Goal: Task Accomplishment & Management: Complete application form

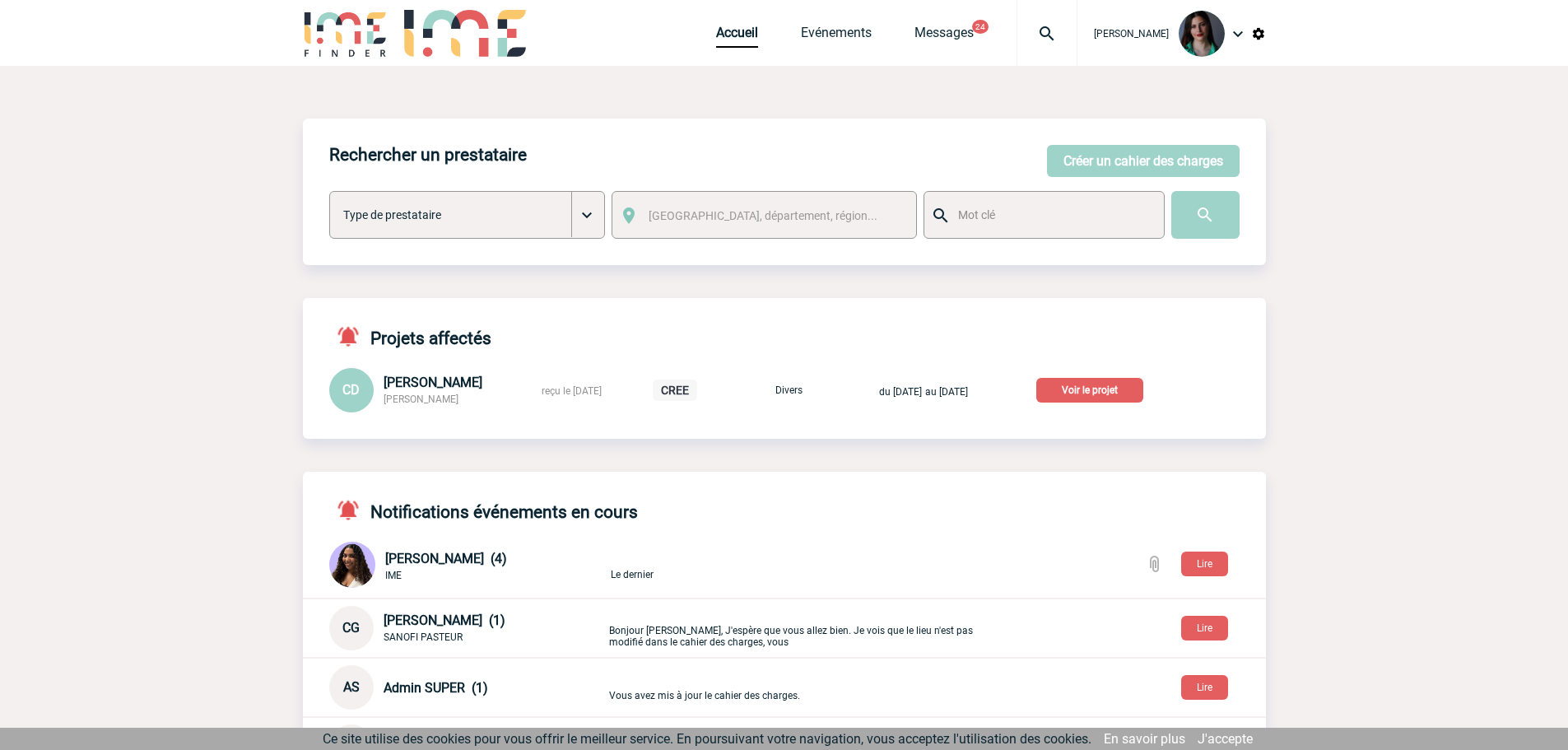
click at [1091, 385] on p "Voir le projet" at bounding box center [1090, 390] width 107 height 25
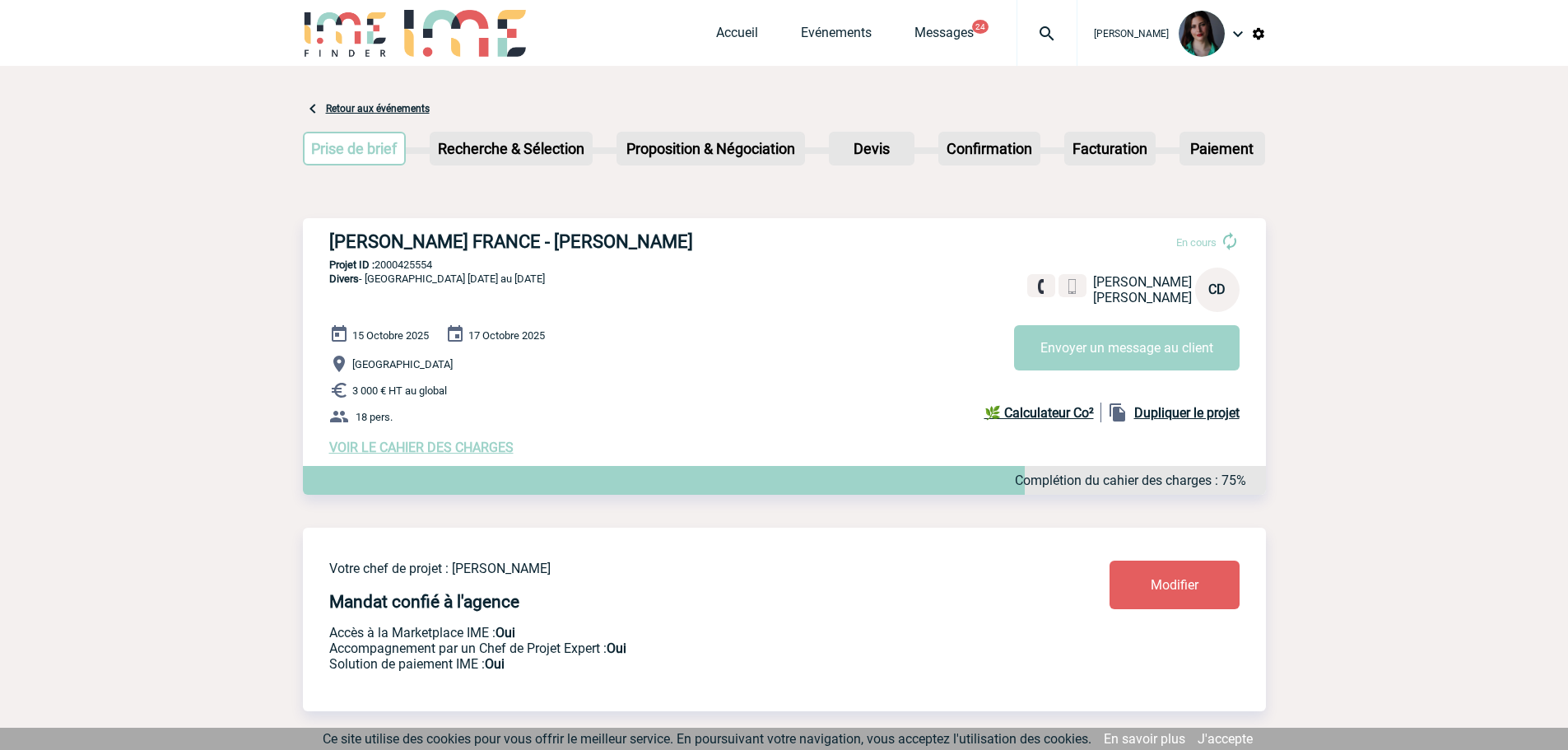
drag, startPoint x: 703, startPoint y: 238, endPoint x: 309, endPoint y: 233, distance: 394.0
click at [309, 233] on div "ROBERT BOSCH FRANCE - Caroline DA SILVA En cours Caroline DA SILVA ROBERT BOSCH…" at bounding box center [784, 344] width 962 height 251
copy h3 "[PERSON_NAME] FRANCE - [PERSON_NAME]"
drag, startPoint x: 439, startPoint y: 267, endPoint x: 377, endPoint y: 267, distance: 62.0
click at [377, 267] on p "Projet ID : 2000425554" at bounding box center [784, 264] width 962 height 12
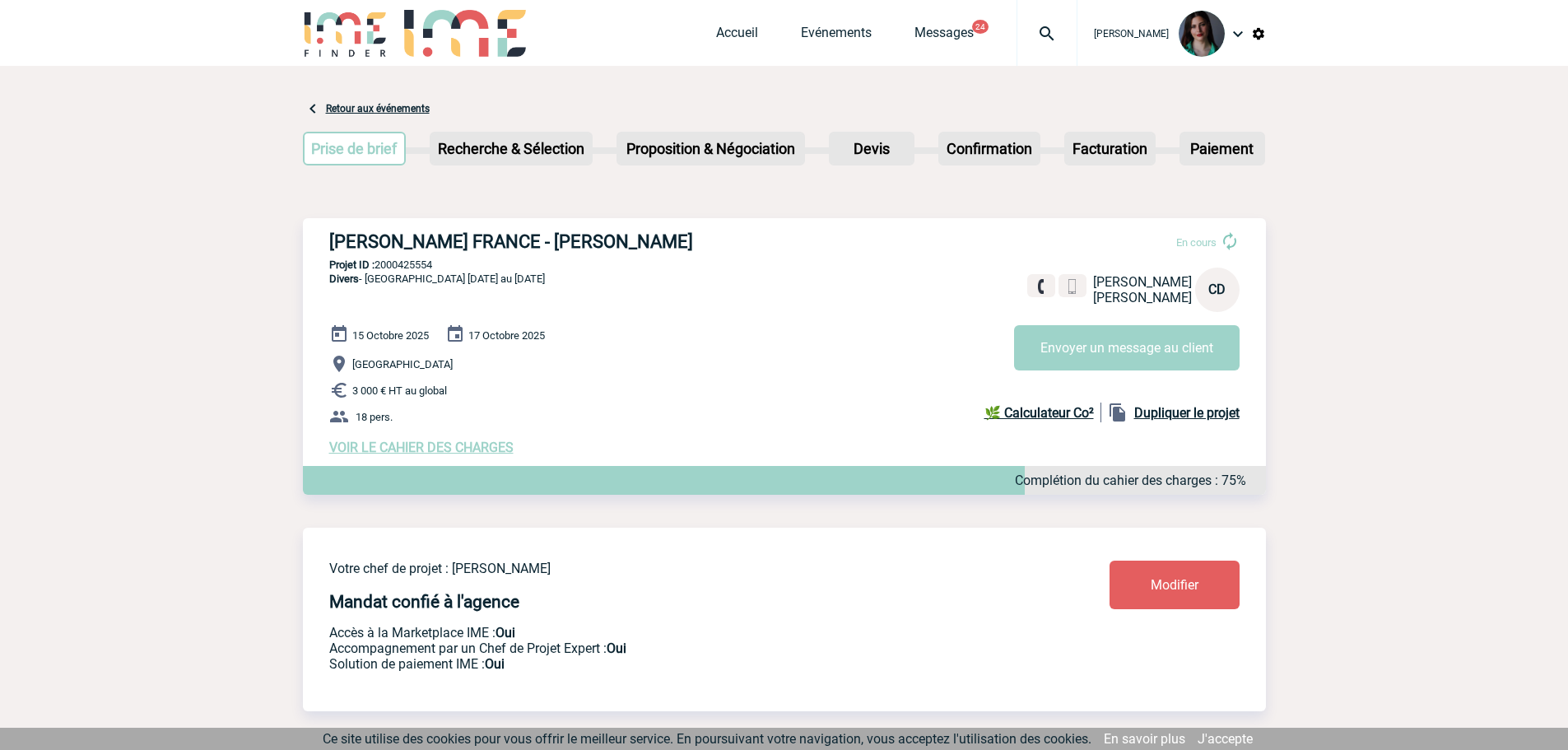
copy p "2000425554"
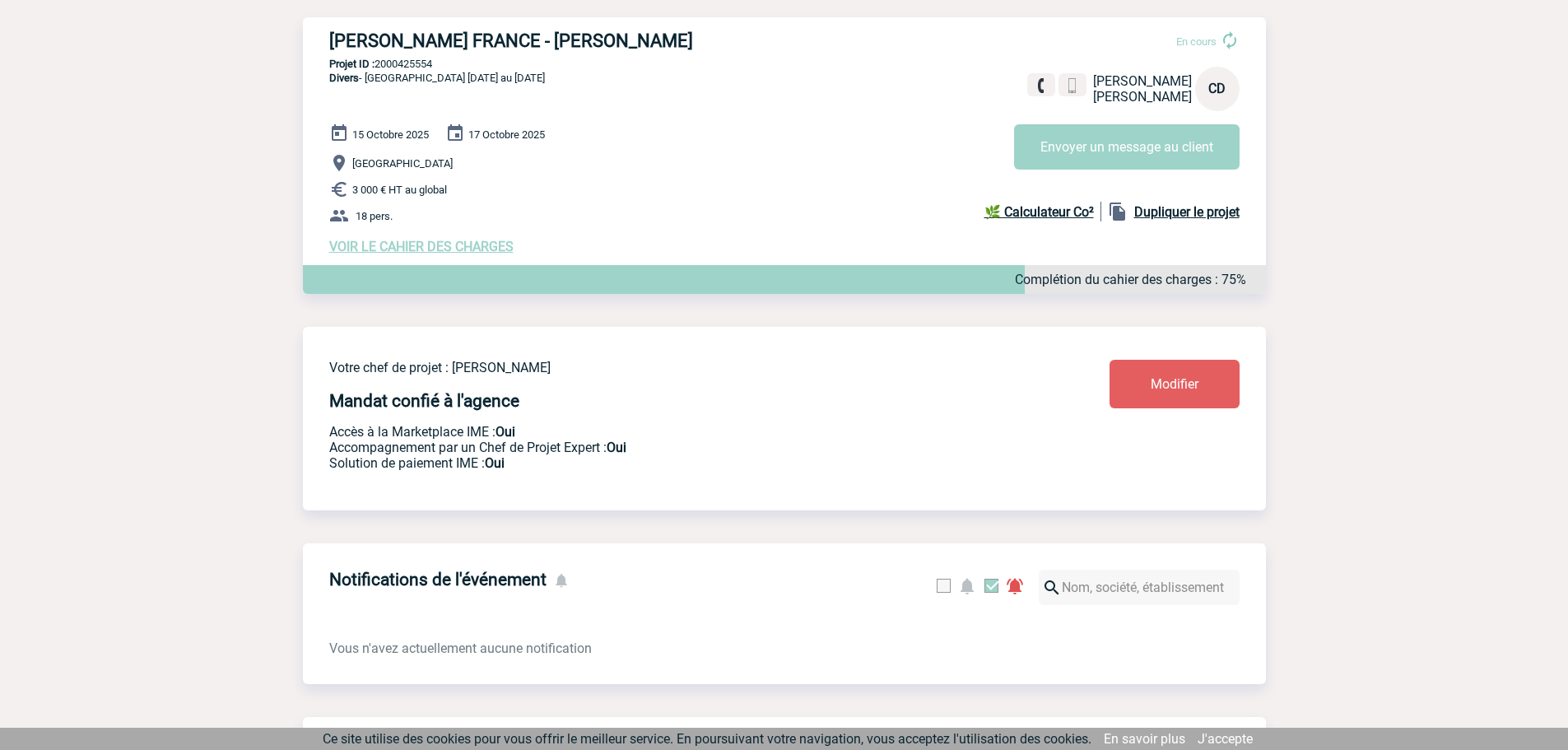
scroll to position [37, 0]
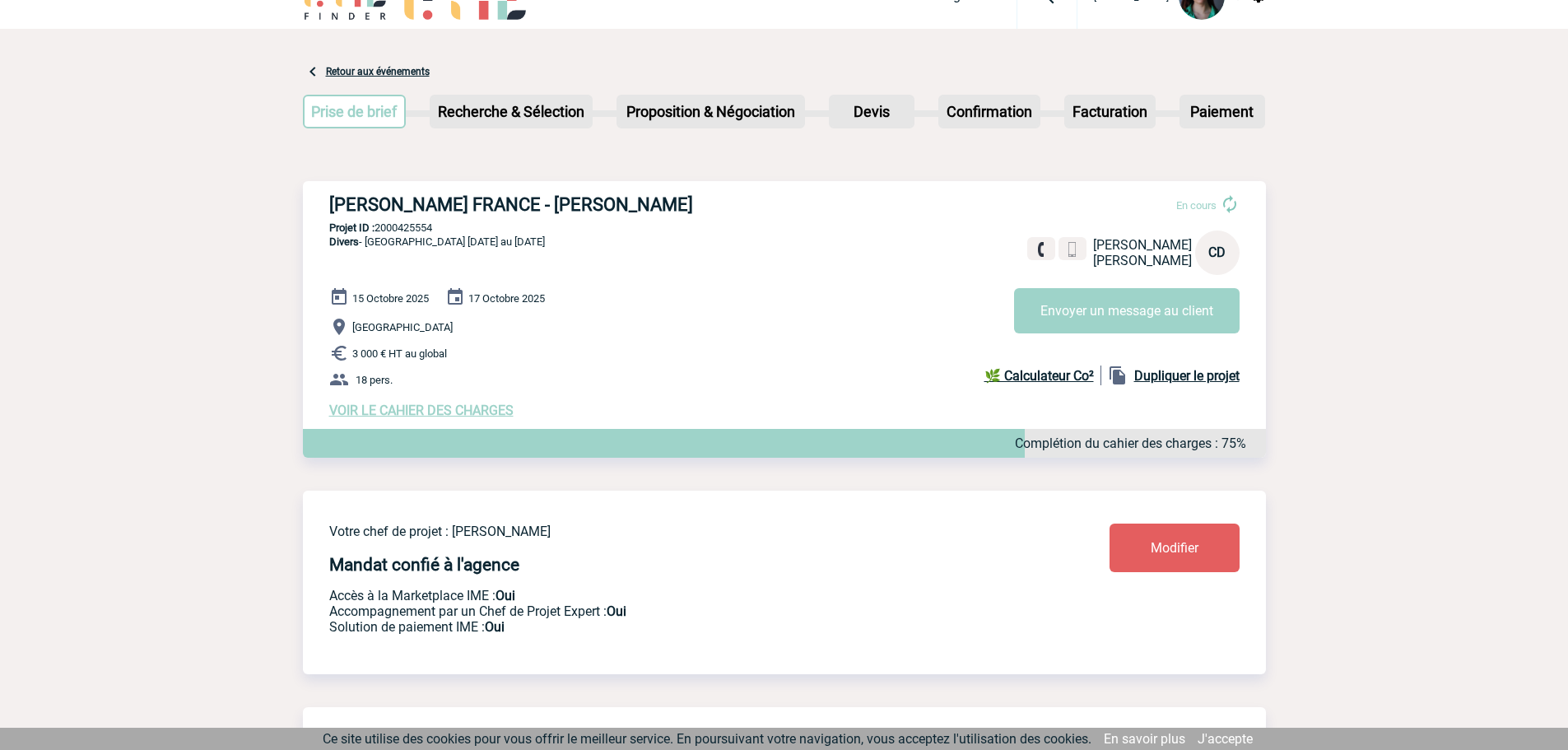
click at [486, 407] on span "VOIR LE CAHIER DES CHARGES" at bounding box center [421, 410] width 184 height 15
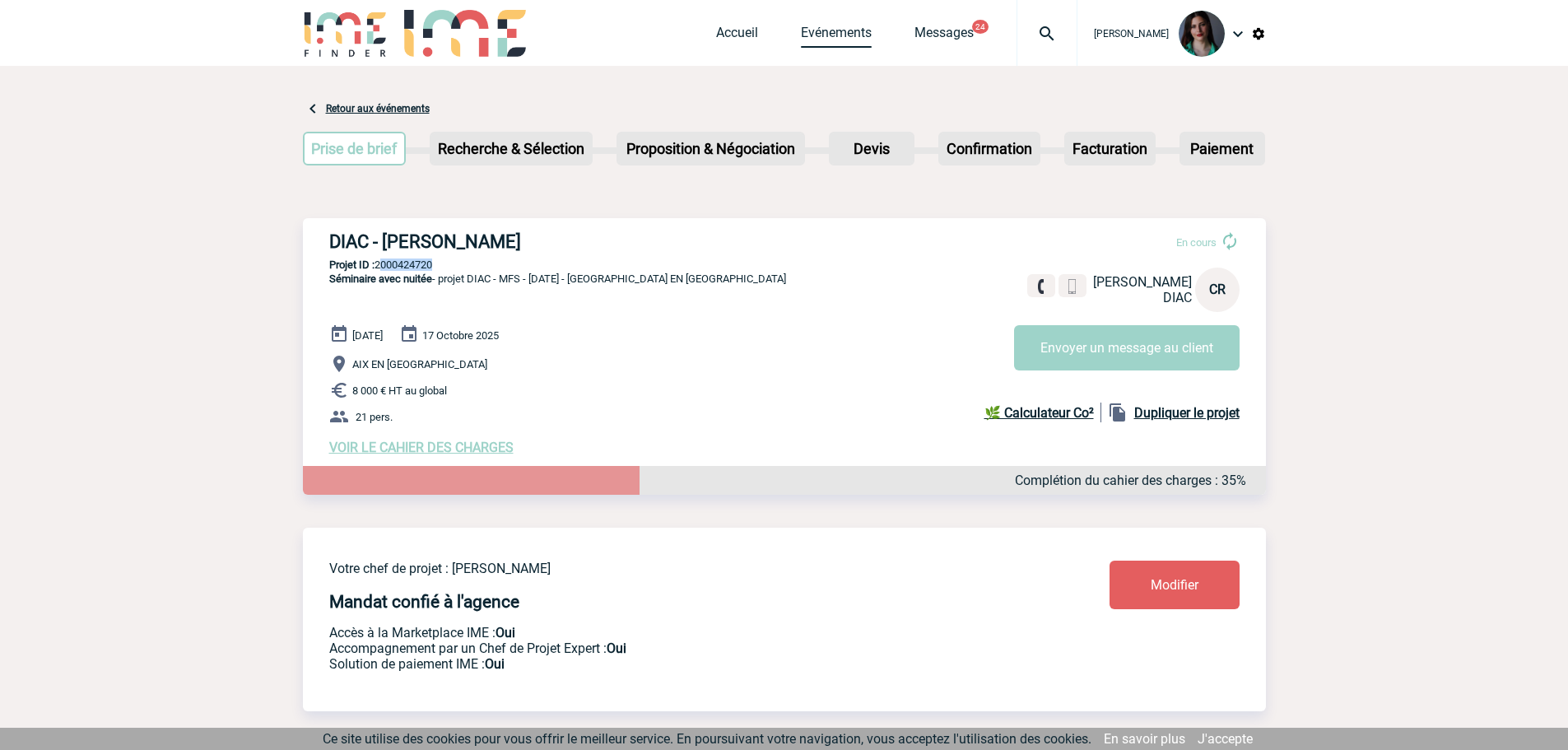
click at [825, 38] on link "Evénements" at bounding box center [836, 36] width 71 height 23
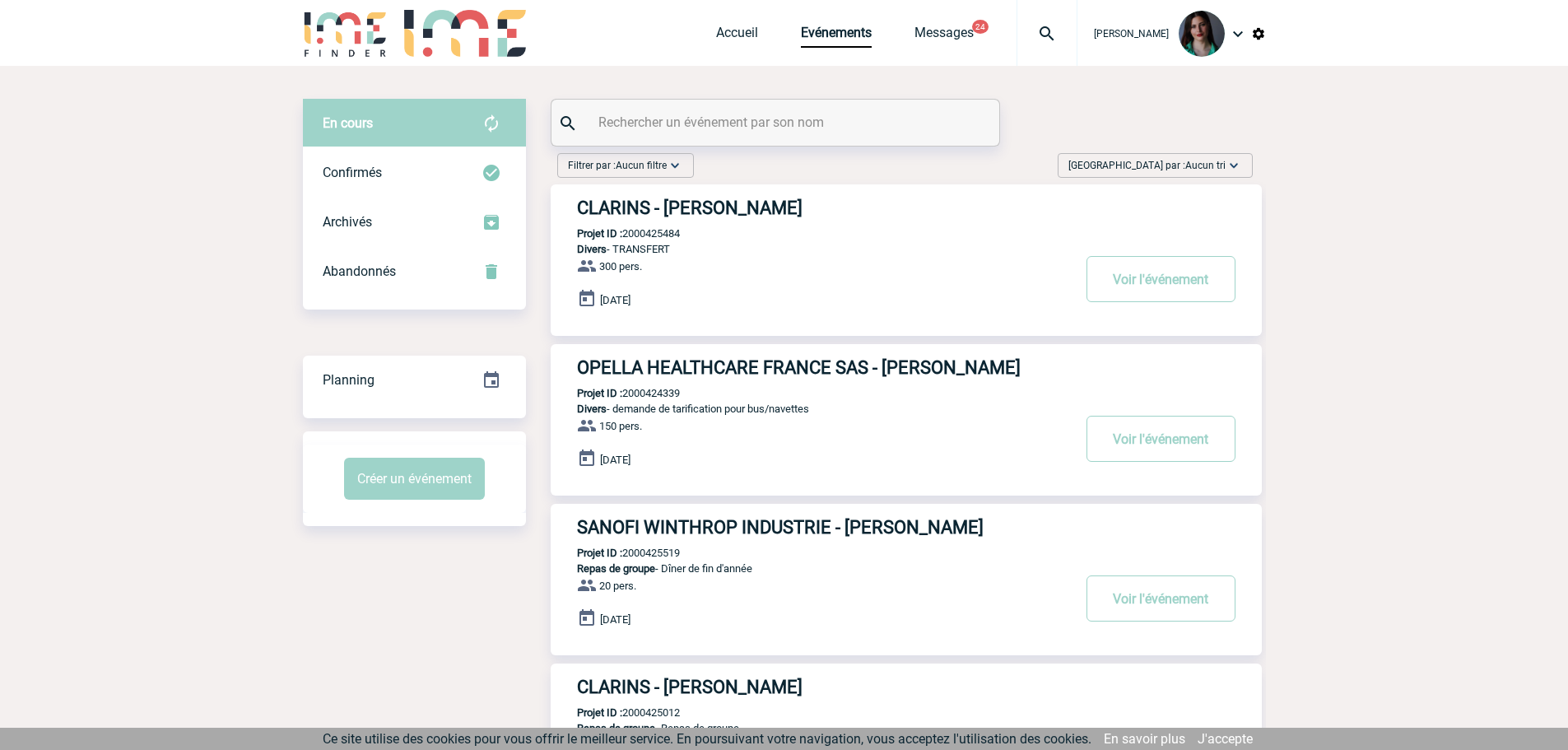
click at [1238, 162] on img at bounding box center [1233, 165] width 16 height 16
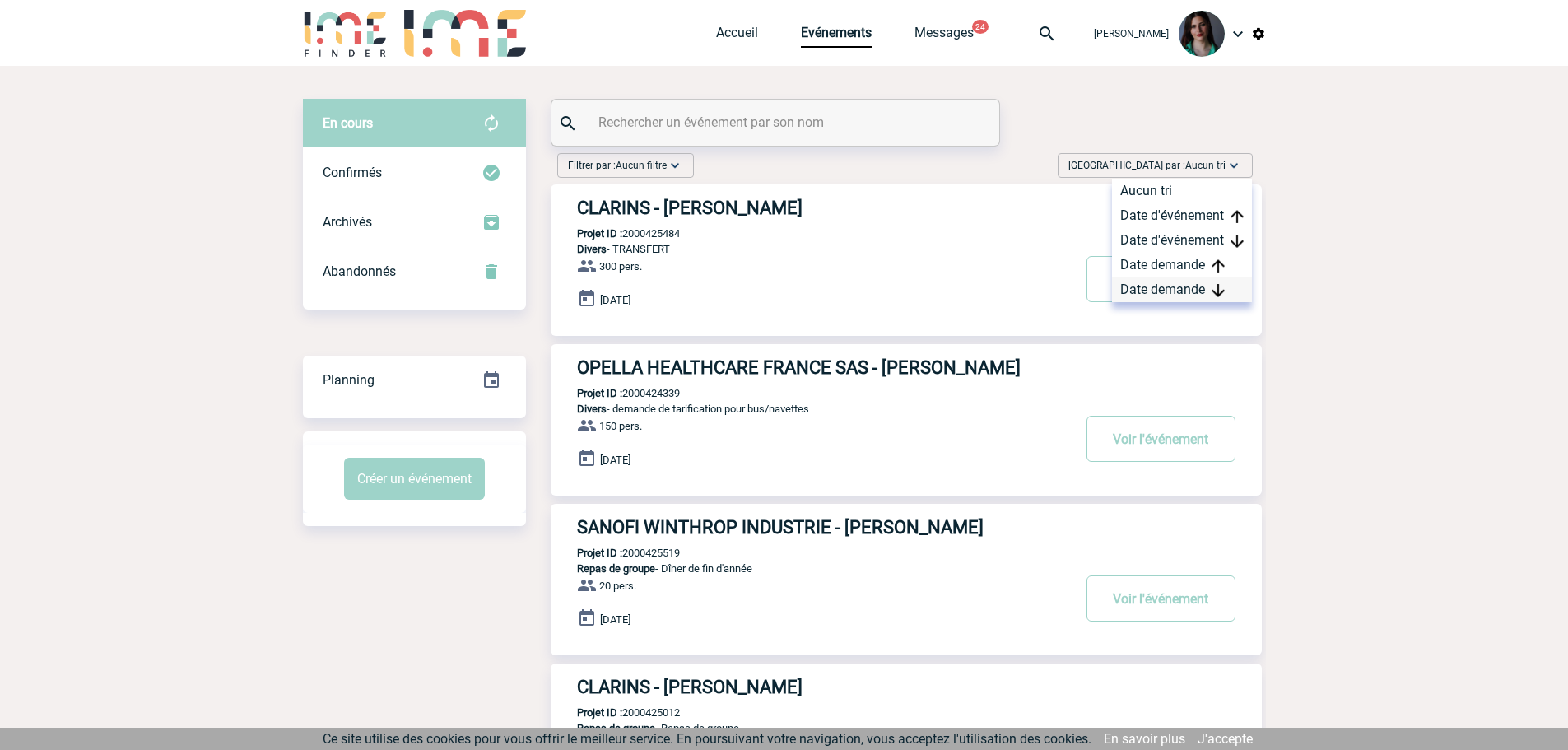
click at [1205, 286] on div "Date demande" at bounding box center [1181, 290] width 140 height 25
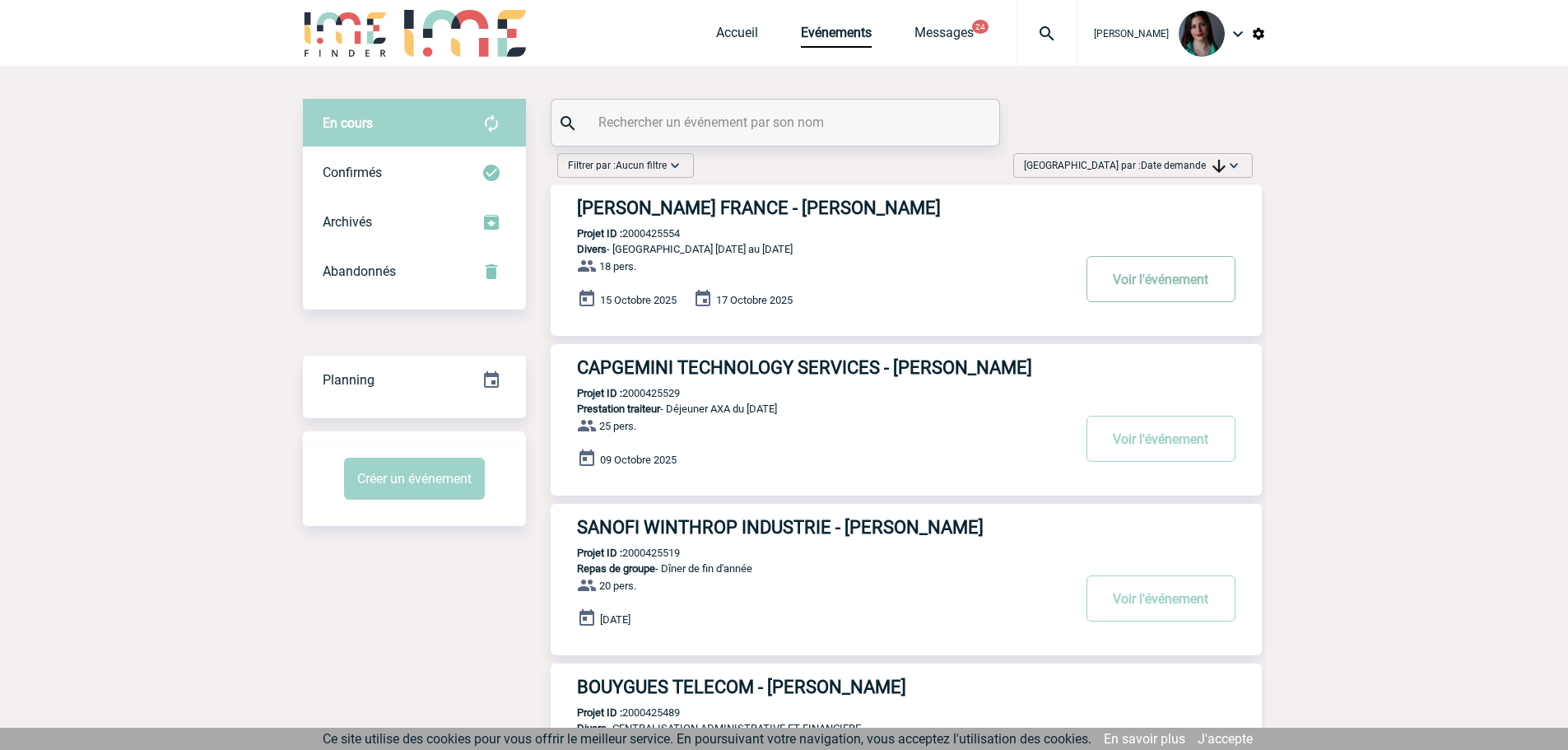
click at [1130, 267] on button "Voir l'événement" at bounding box center [1161, 279] width 149 height 47
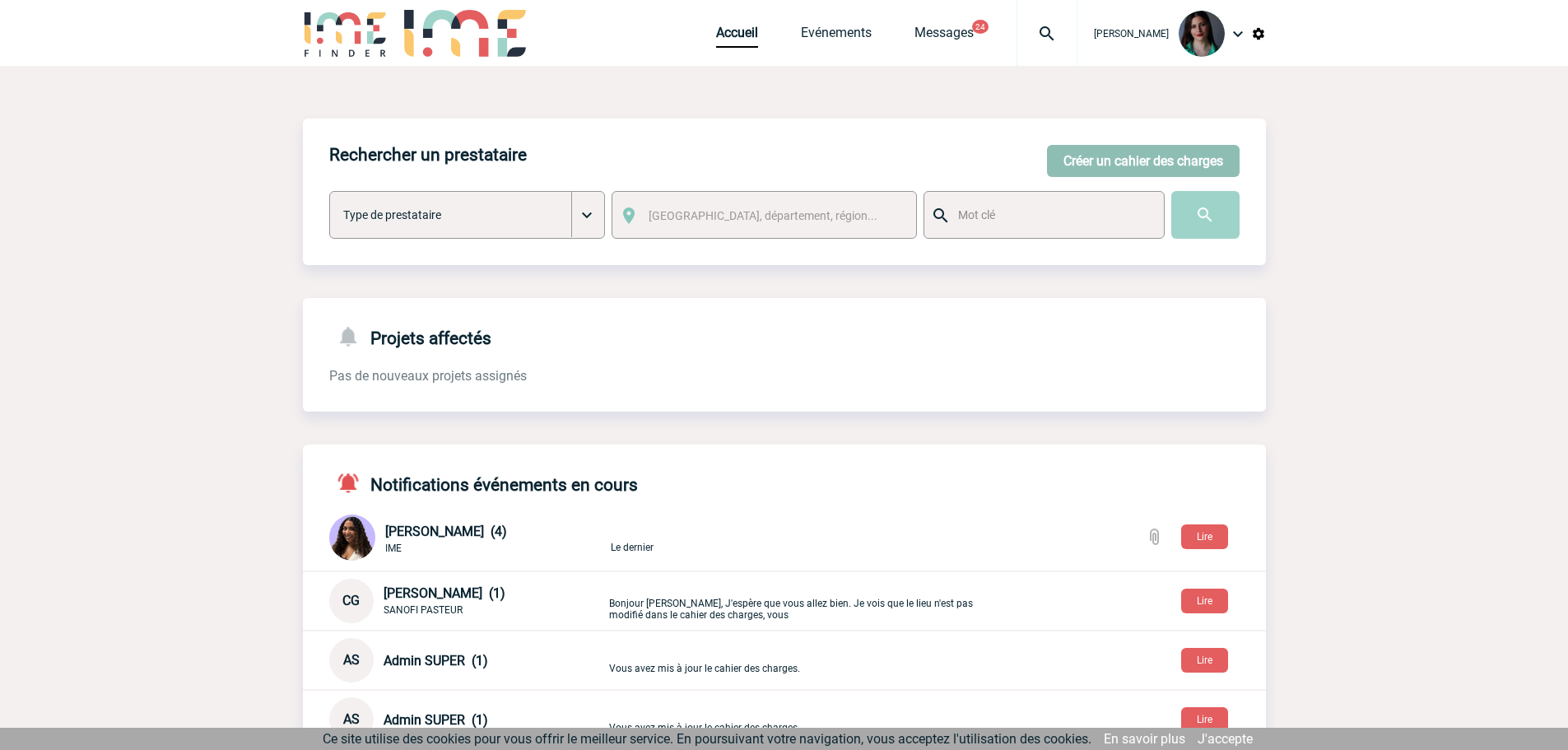
click at [1119, 153] on button "Créer un cahier des charges" at bounding box center [1143, 161] width 193 height 32
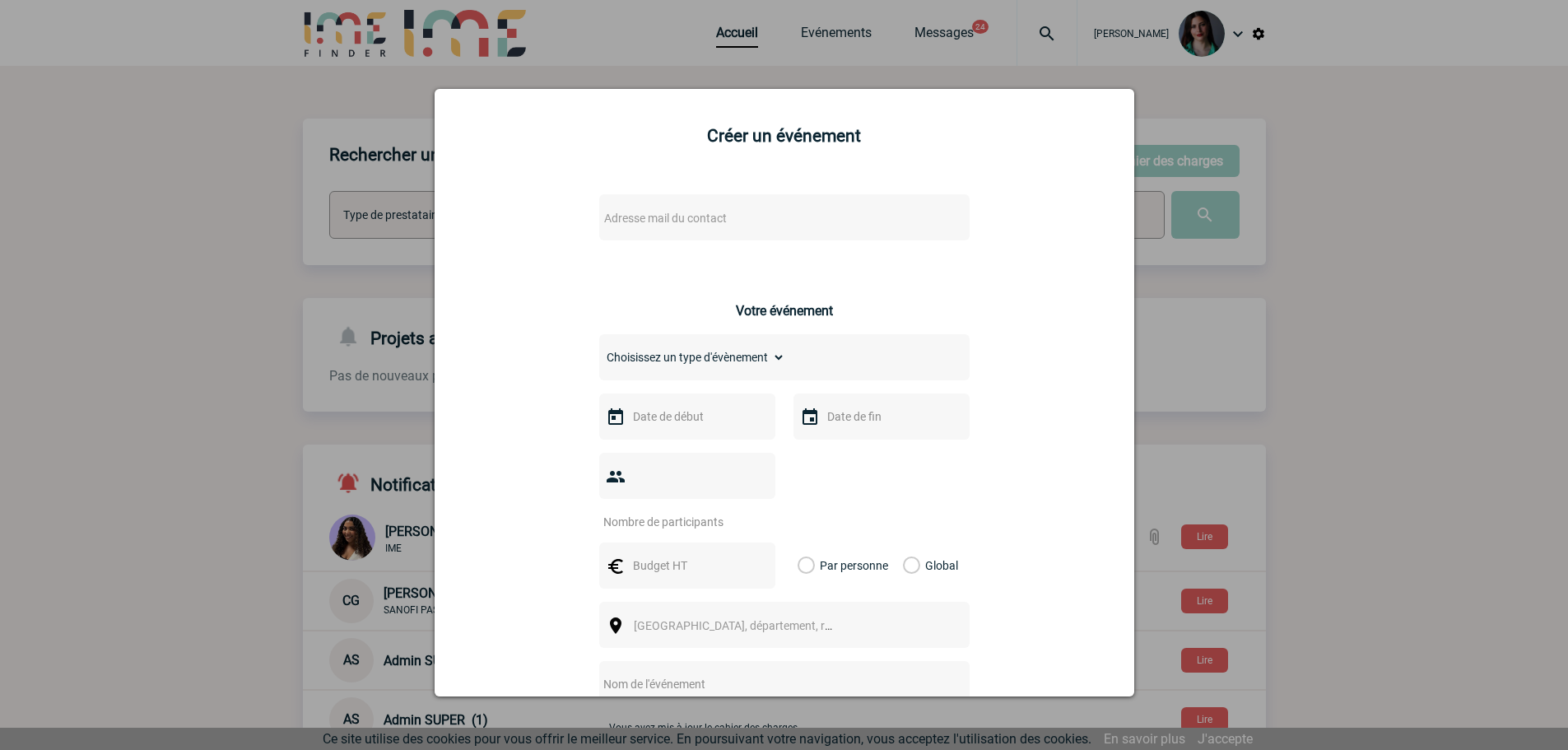
click at [672, 207] on span "Adresse mail du contact" at bounding box center [740, 218] width 288 height 23
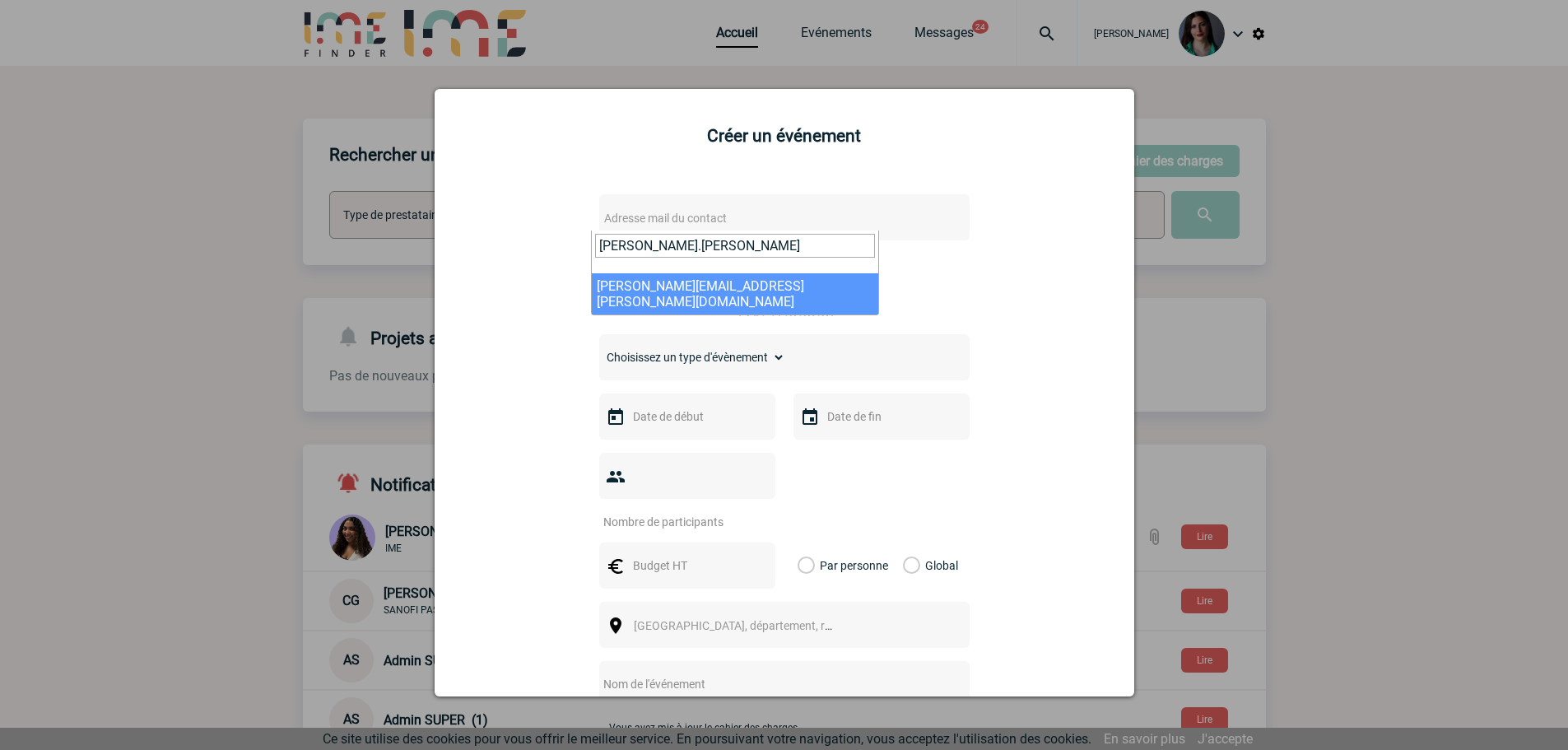
type input "[PERSON_NAME].[PERSON_NAME]"
select select "115739"
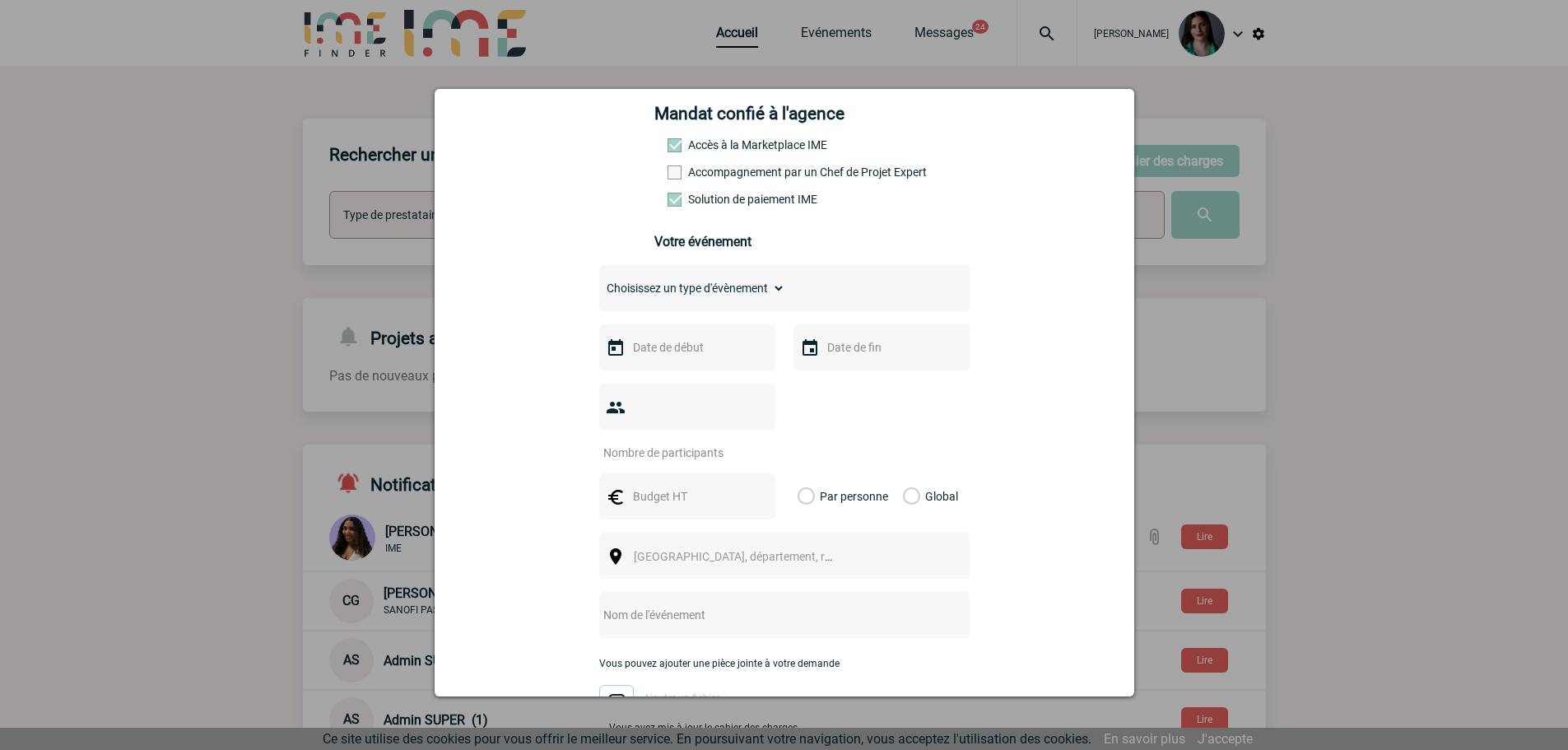
scroll to position [247, 0]
click at [764, 291] on select "Choisissez un type d'évènement Séminaire avec nuitée Séminaire sans nuitée Repa…" at bounding box center [692, 287] width 186 height 23
select select "2"
click at [599, 279] on select "Choisissez un type d'évènement Séminaire avec nuitée Séminaire sans nuitée Repa…" at bounding box center [692, 287] width 186 height 23
click at [650, 348] on input "text" at bounding box center [685, 346] width 114 height 22
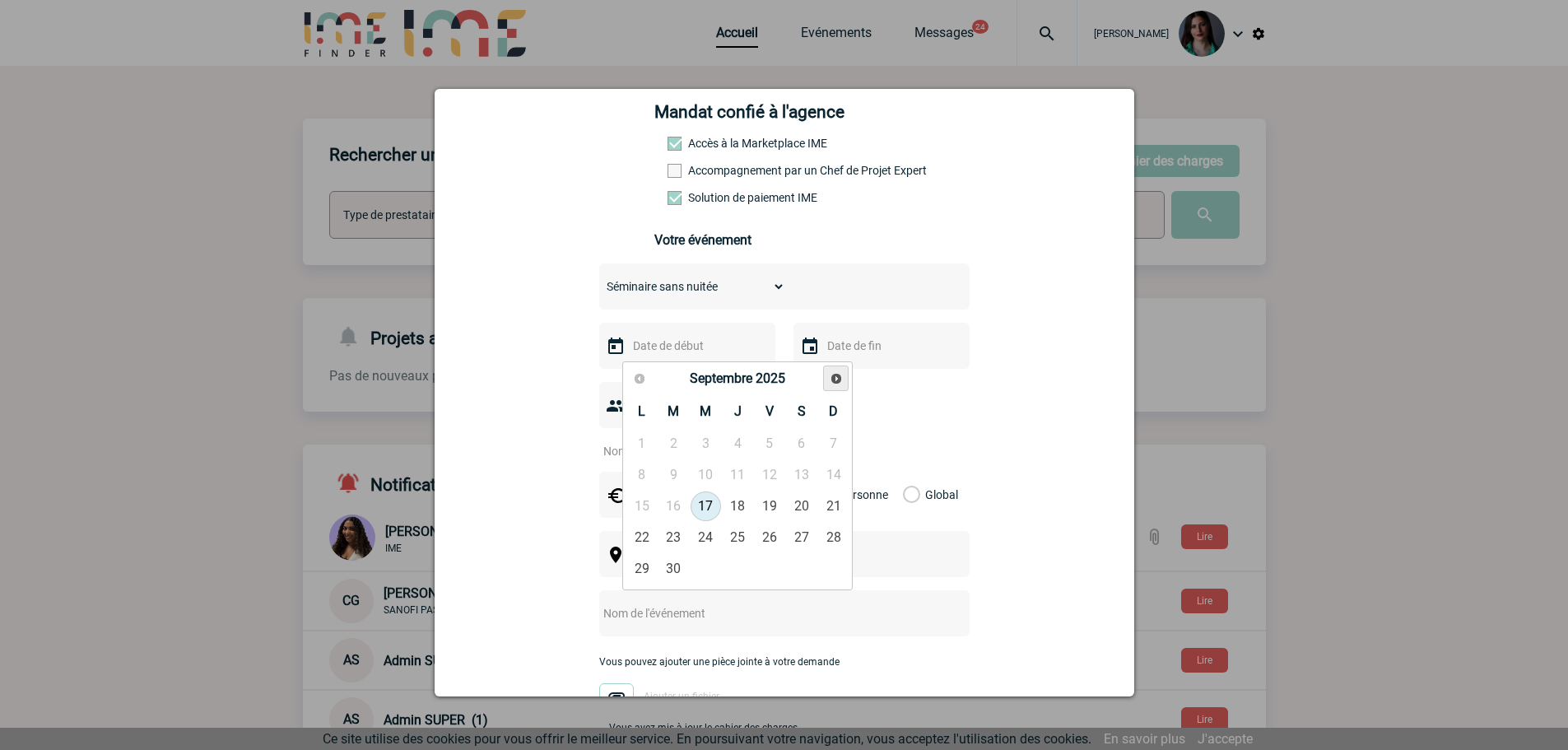
click at [830, 378] on span "Suivant" at bounding box center [836, 379] width 13 height 13
click at [671, 534] on link "18" at bounding box center [674, 537] width 30 height 29
type input "[DATE]"
click at [846, 350] on input "text" at bounding box center [880, 346] width 114 height 22
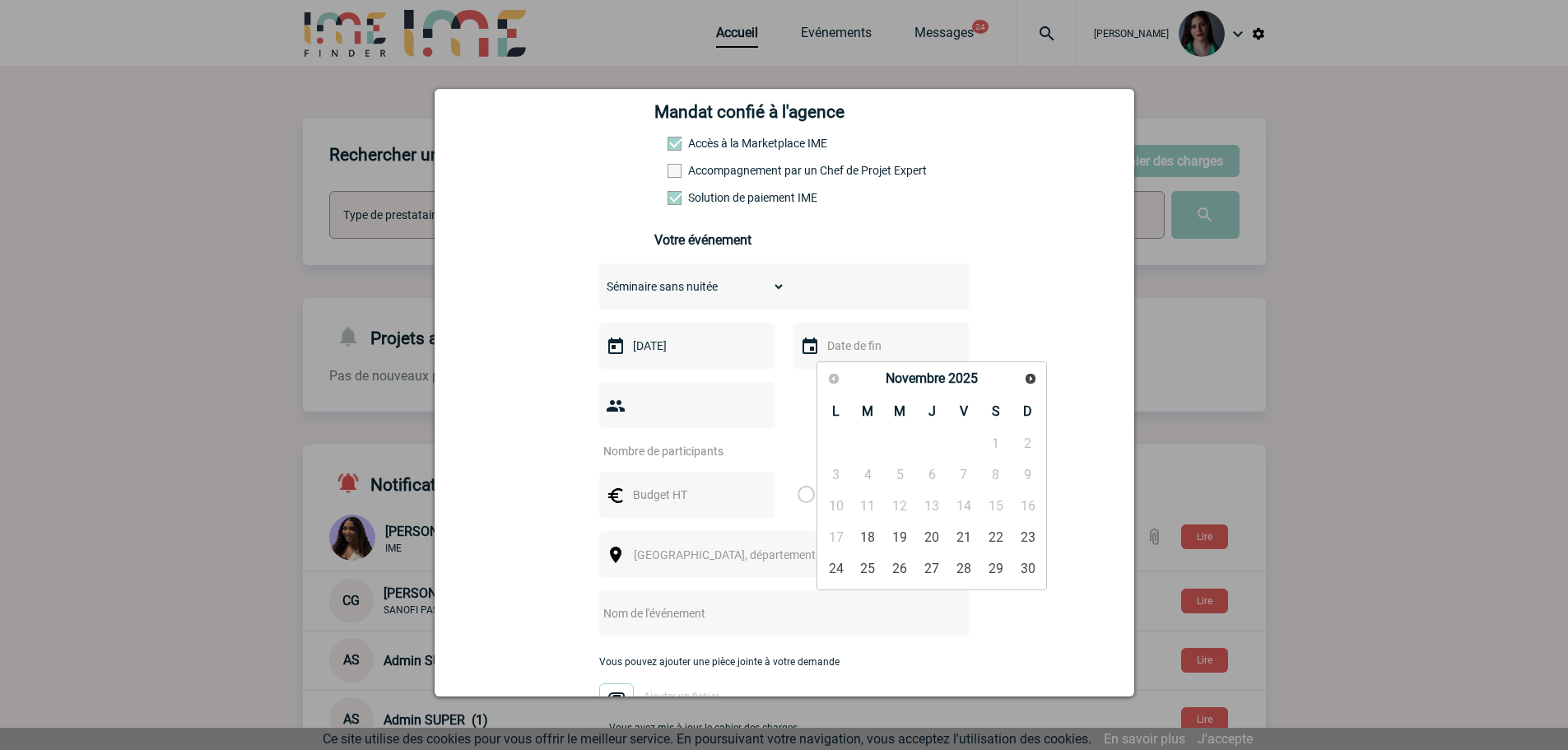
click at [644, 426] on div at bounding box center [687, 404] width 177 height 47
click at [653, 441] on input "number" at bounding box center [676, 451] width 155 height 22
type input "30"
click at [653, 484] on input "text" at bounding box center [685, 495] width 114 height 22
type input "5500"
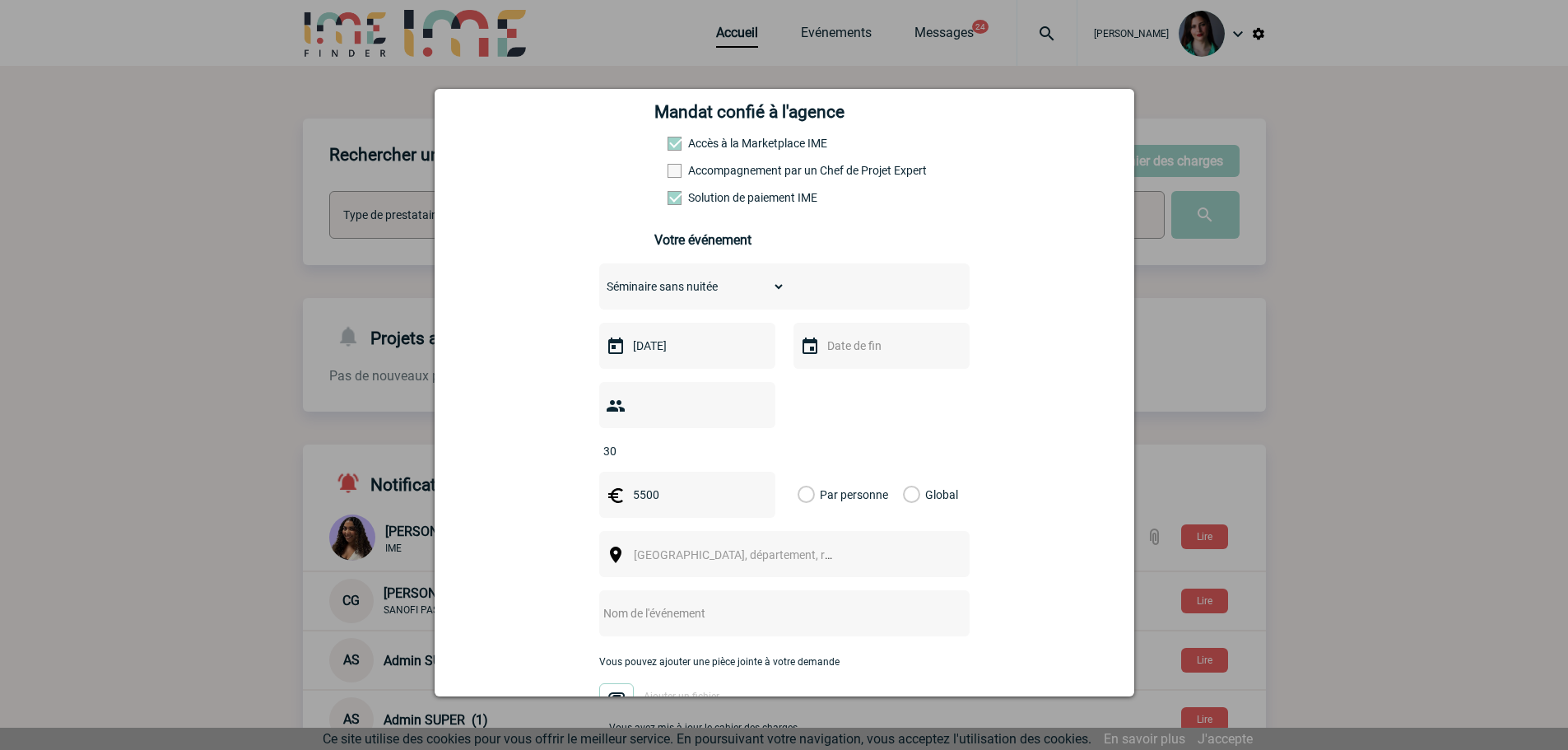
click at [912, 472] on label "Global" at bounding box center [907, 495] width 10 height 47
click at [0, 0] on input "Global" at bounding box center [0, 0] width 0 height 0
click at [696, 543] on span "[GEOGRAPHIC_DATA], département, région..." at bounding box center [740, 554] width 226 height 23
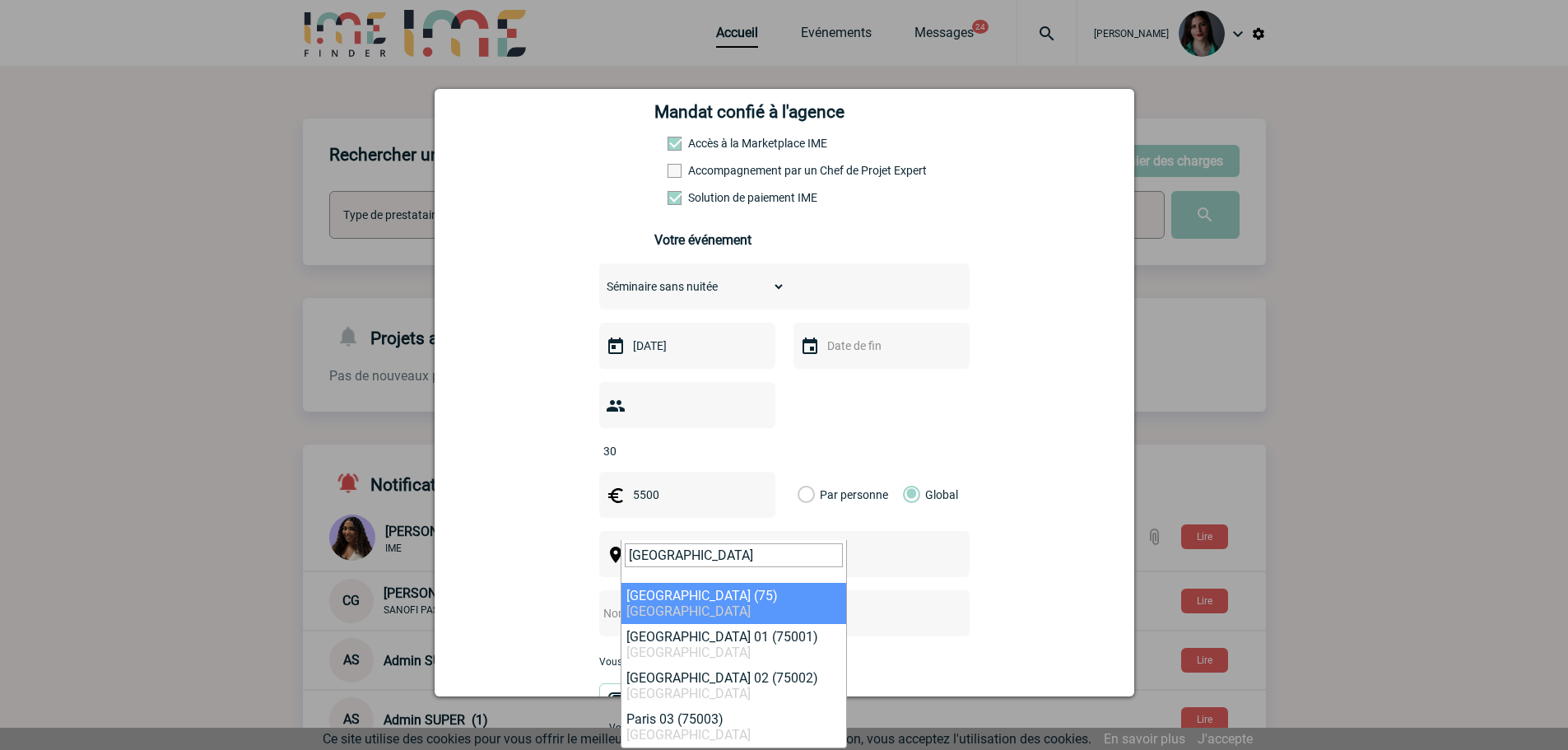
type input "[GEOGRAPHIC_DATA]"
select select "3"
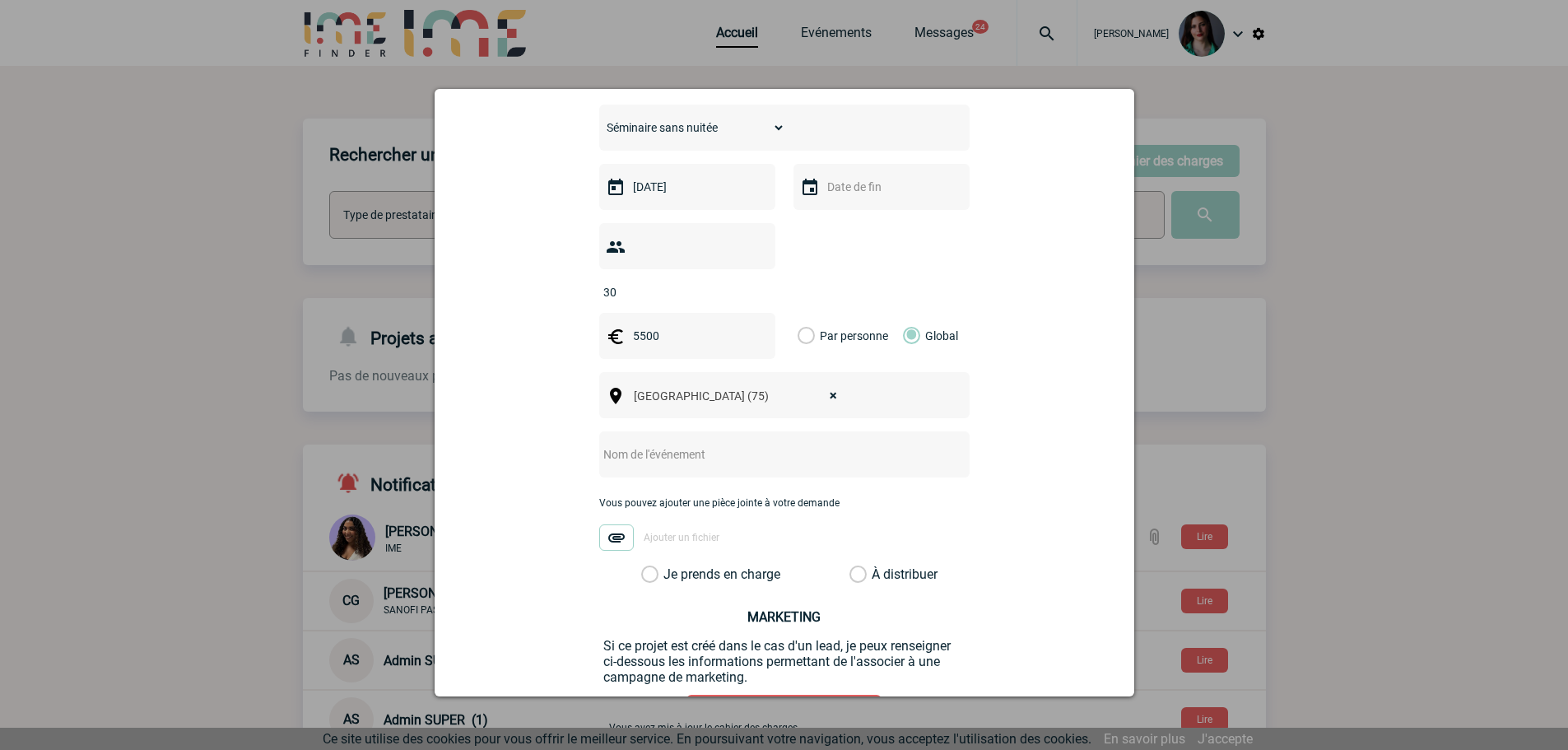
scroll to position [412, 0]
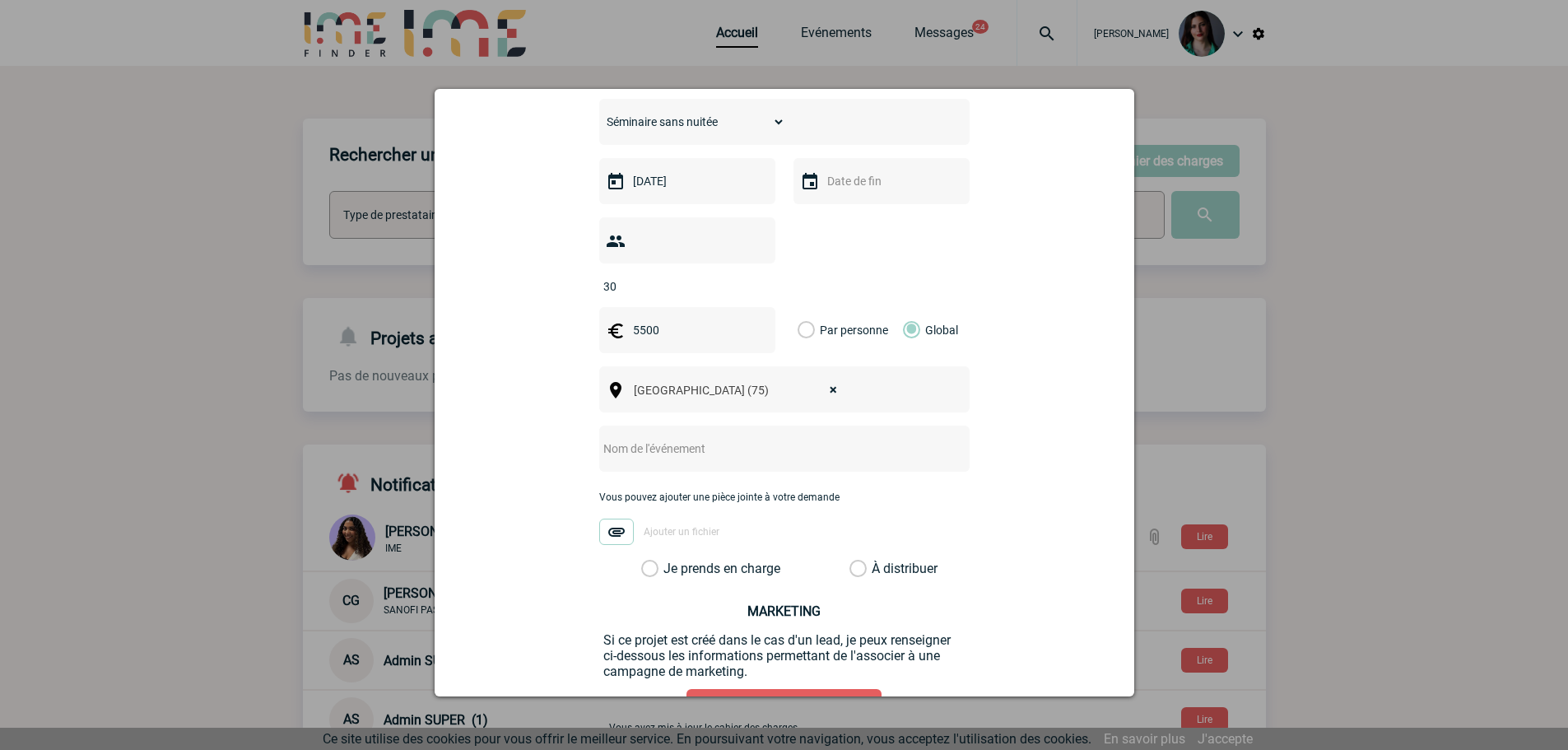
click at [663, 438] on input "text" at bounding box center [762, 448] width 327 height 22
type input "Journée d'étude - Comet Etoile"
click at [644, 560] on label "Je prends en charge" at bounding box center [654, 568] width 28 height 16
click at [0, 0] on input "Je prends en charge" at bounding box center [0, 0] width 0 height 0
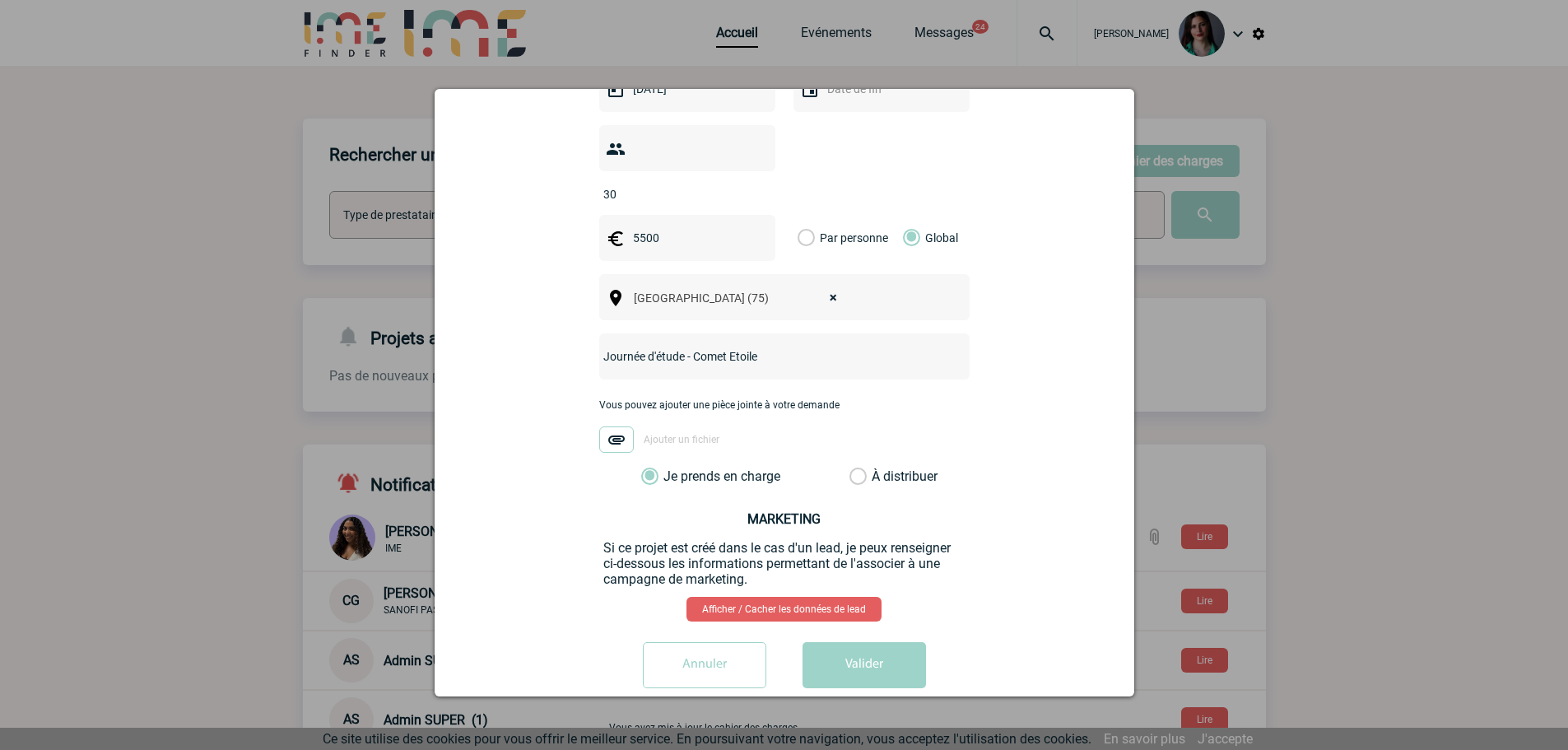
scroll to position [506, 0]
click at [843, 640] on button "Valider" at bounding box center [864, 663] width 123 height 47
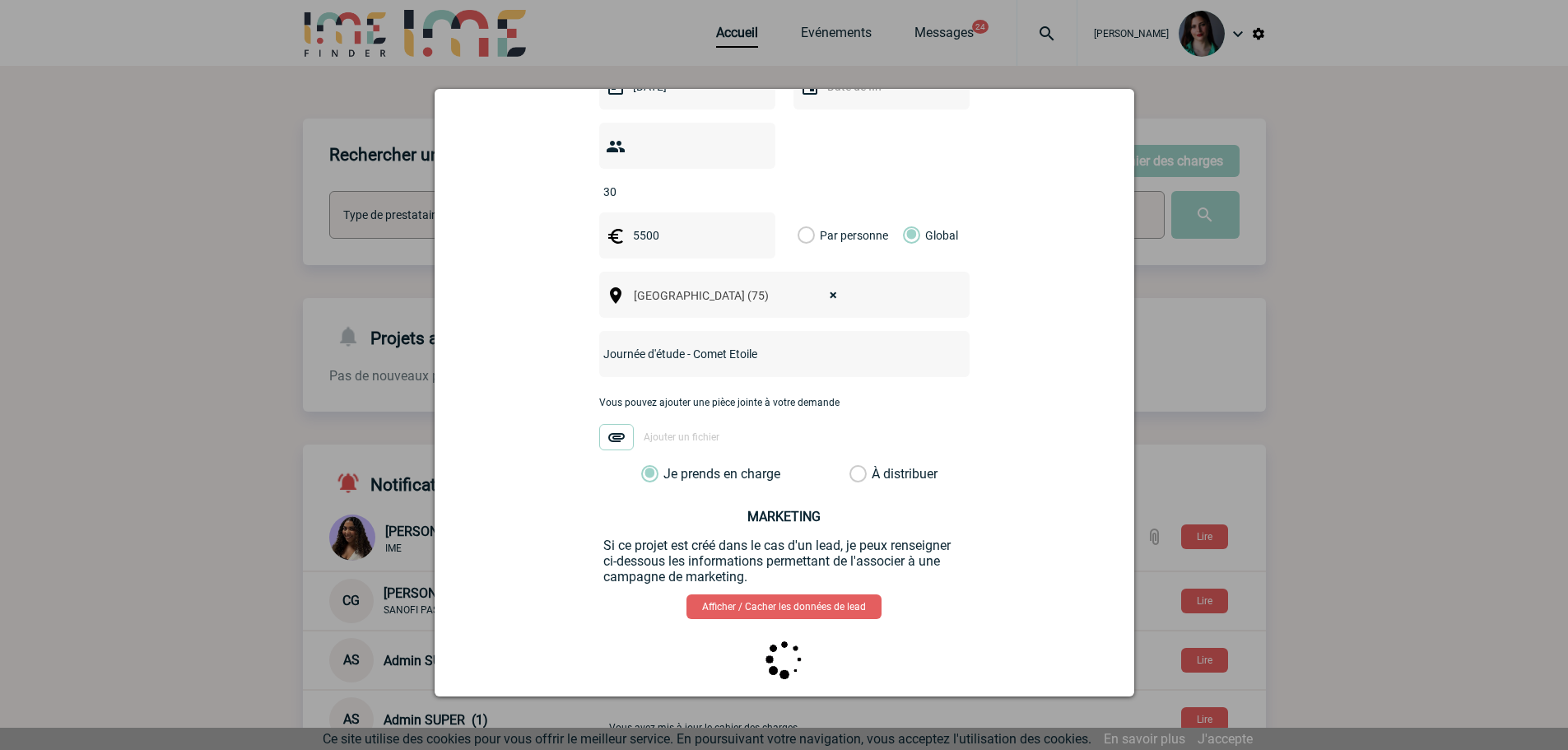
scroll to position [0, 0]
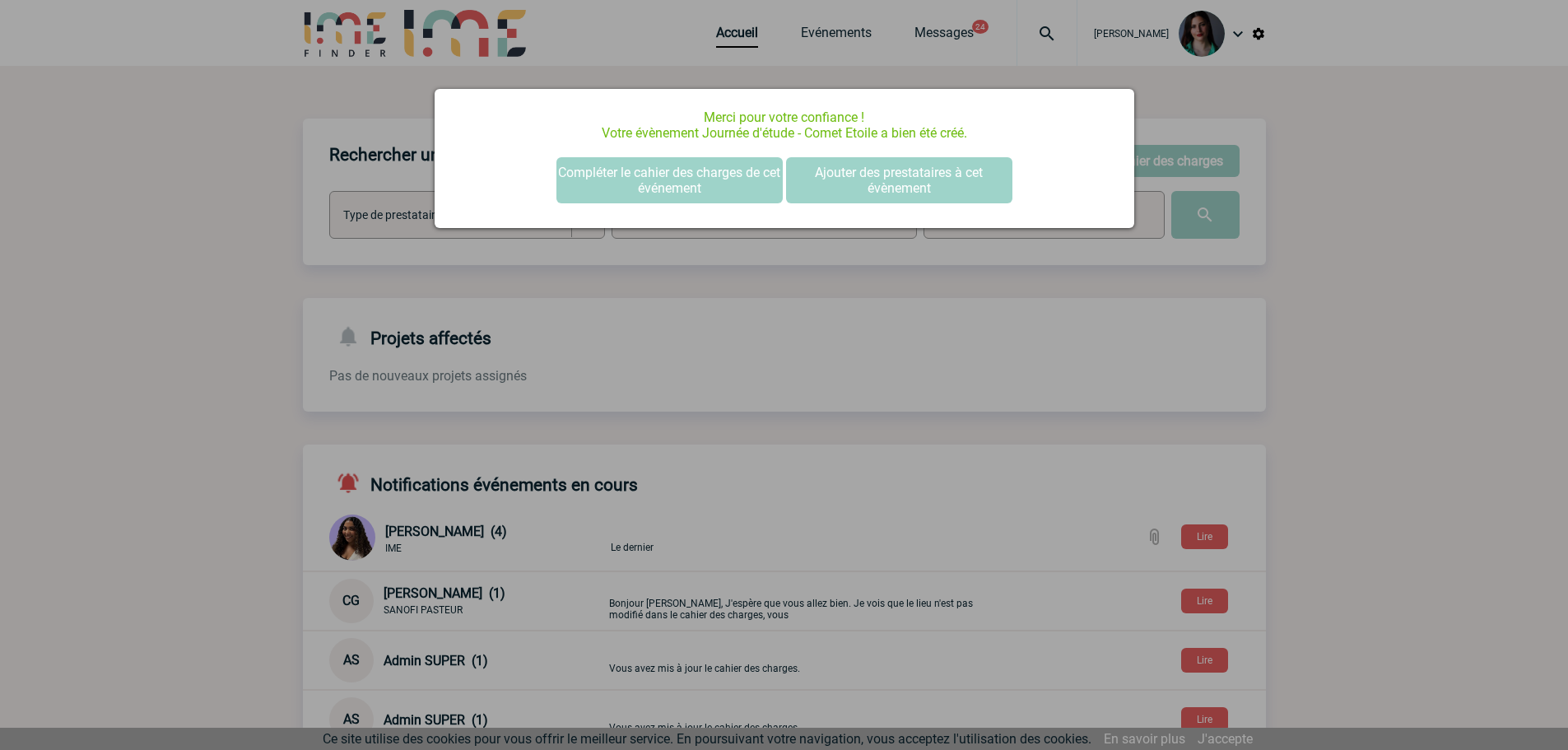
click at [1409, 266] on div at bounding box center [784, 375] width 1568 height 750
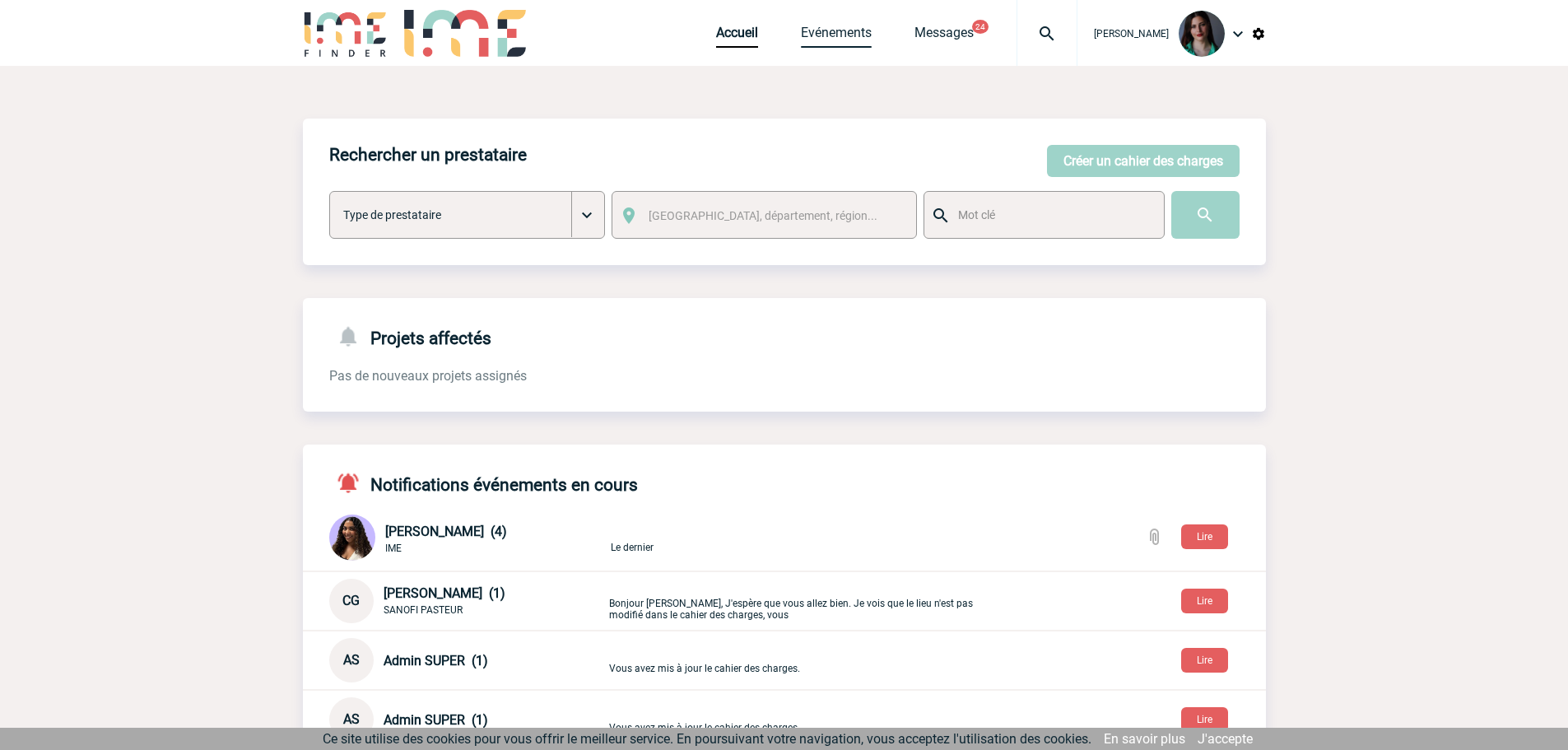
click at [848, 36] on link "Evénements" at bounding box center [836, 36] width 71 height 23
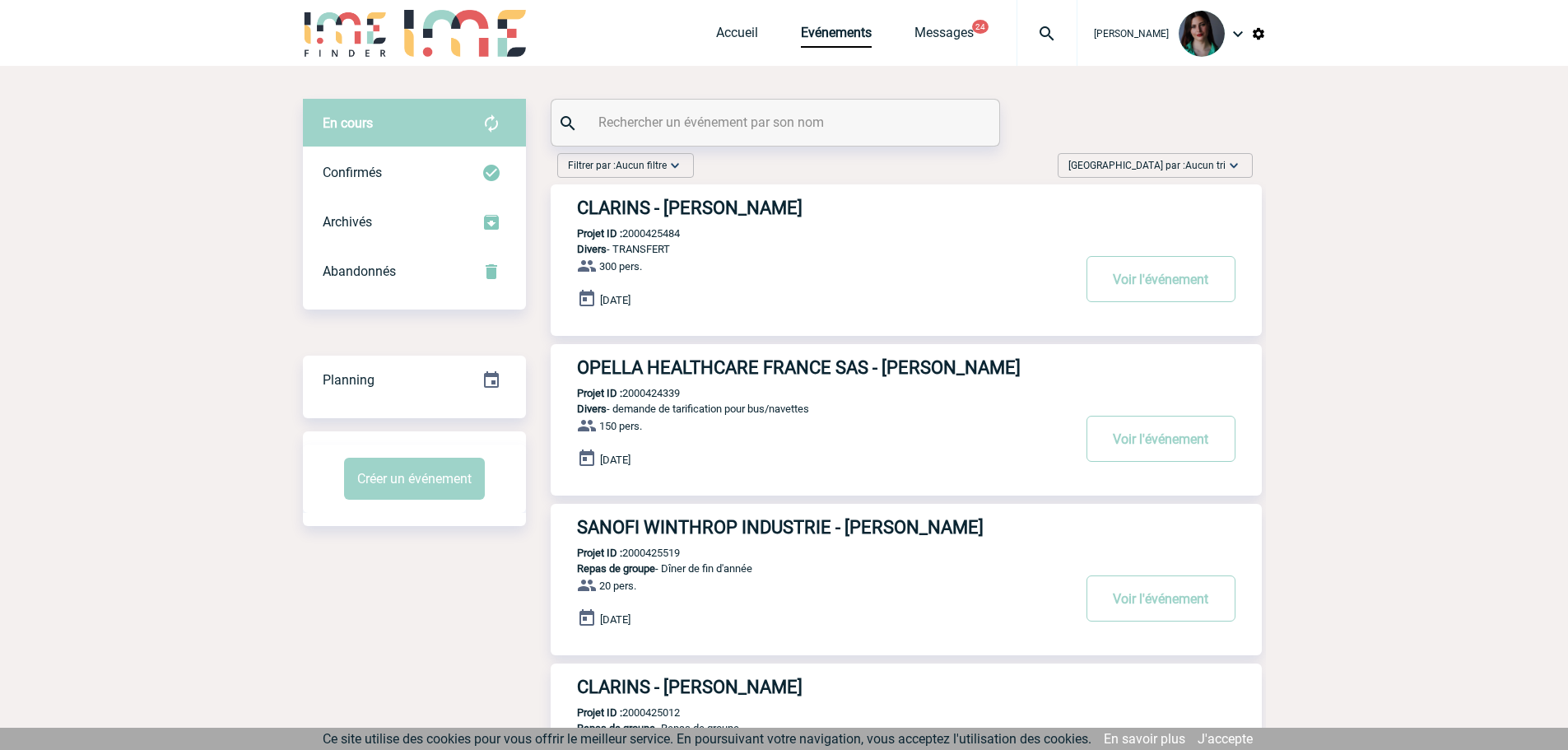
click at [1235, 163] on img at bounding box center [1233, 165] width 16 height 16
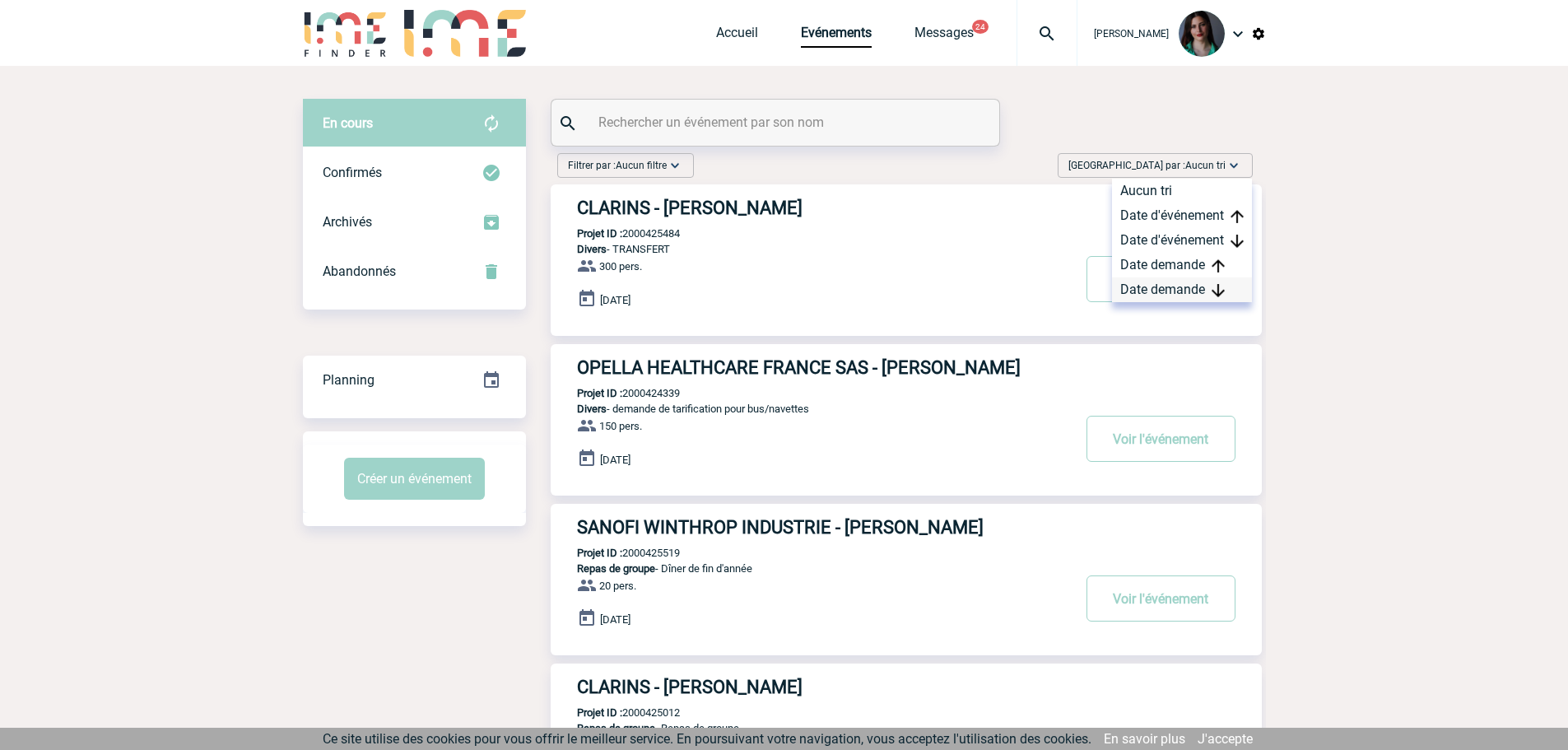
click at [1200, 278] on div "Date demande" at bounding box center [1181, 290] width 140 height 25
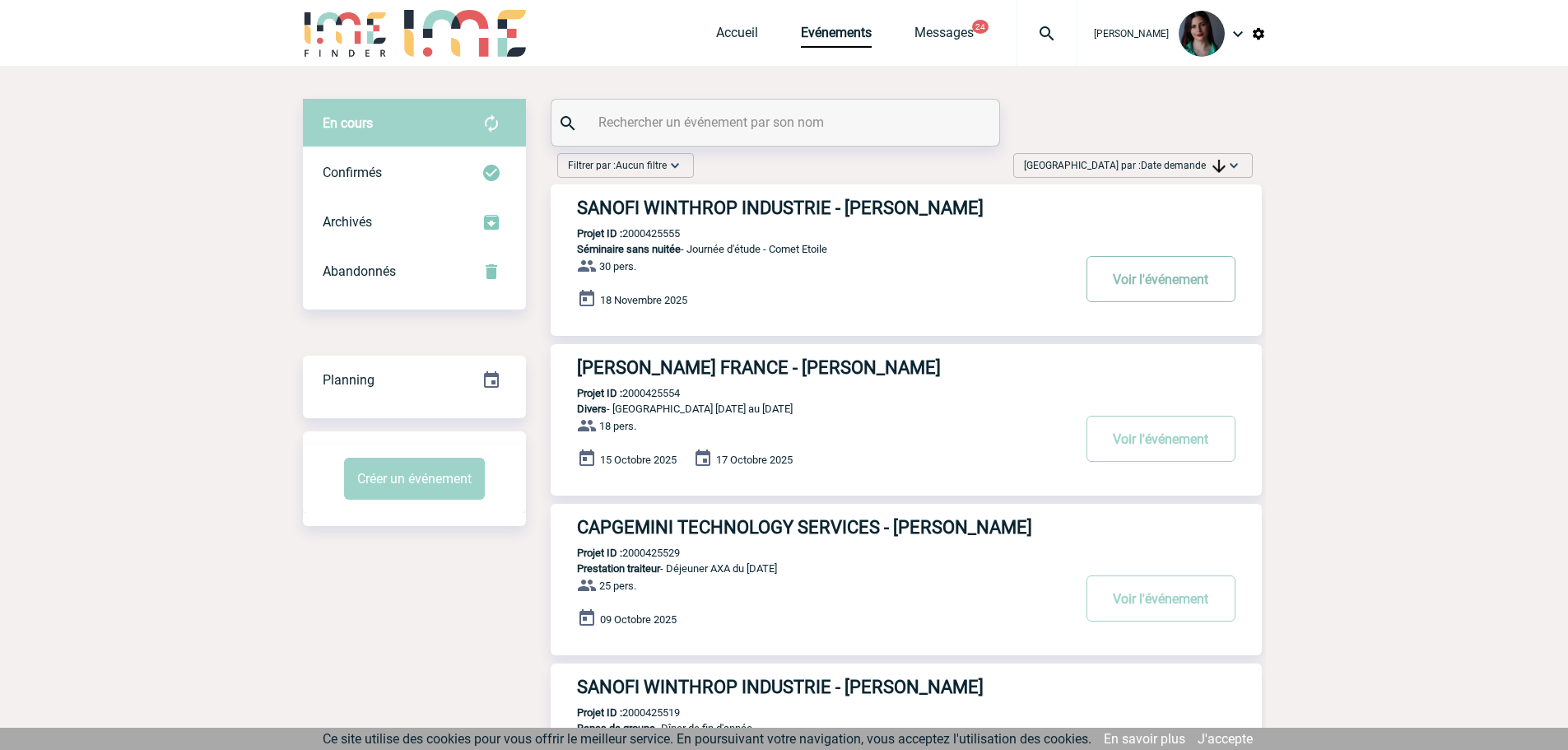
click at [1170, 277] on button "Voir l'événement" at bounding box center [1161, 279] width 149 height 47
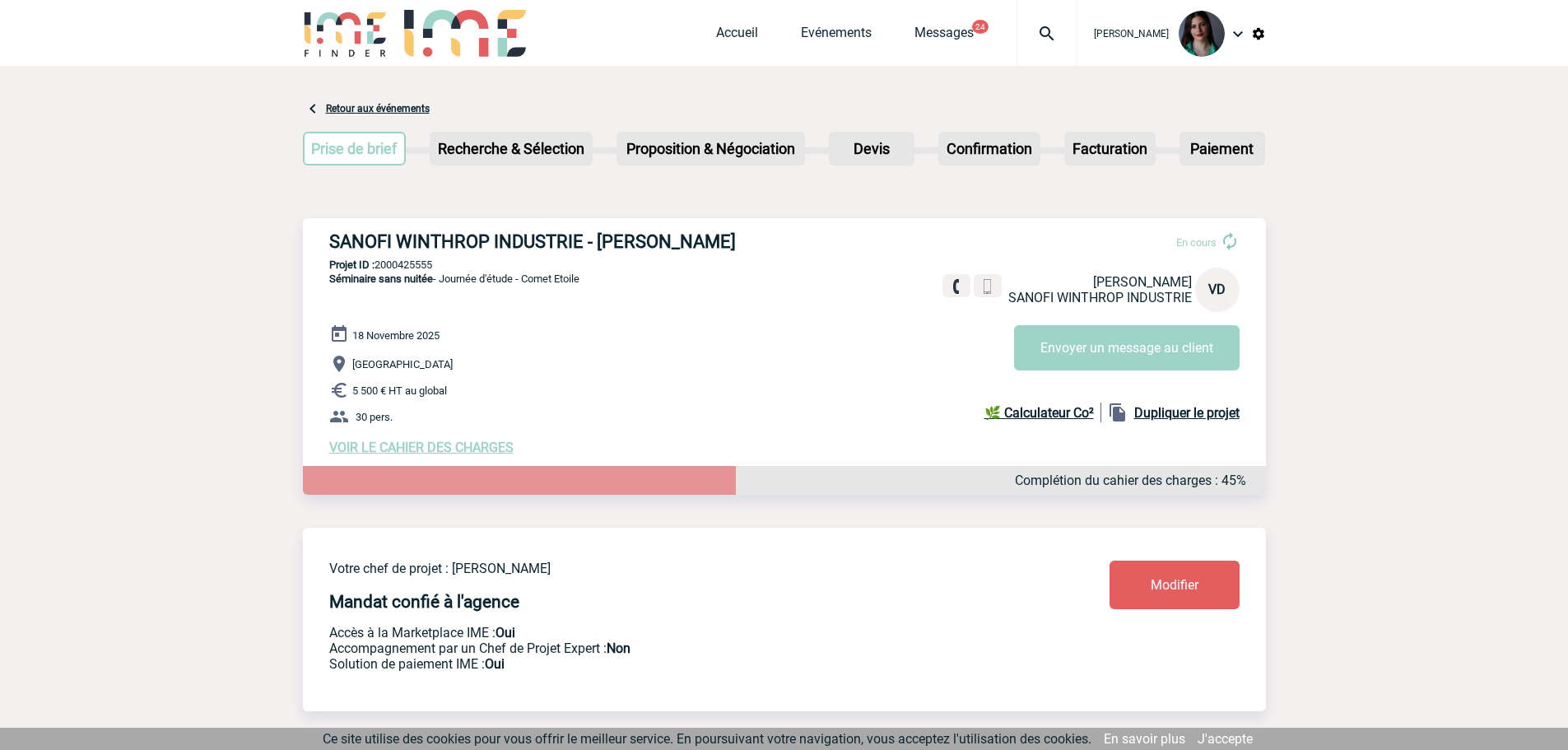
drag, startPoint x: 734, startPoint y: 243, endPoint x: 324, endPoint y: 240, distance: 410.0
click at [324, 240] on div "SANOFI WINTHROP INDUSTRIE - Valérie DURAND En cours Valérie DURAND SANOFI WINTH…" at bounding box center [784, 344] width 962 height 251
copy h3 "SANOFI WINTHROP INDUSTRIE - Valérie DURAND"
drag, startPoint x: 439, startPoint y: 267, endPoint x: 379, endPoint y: 270, distance: 60.1
click at [379, 270] on p "Projet ID : 2000425555" at bounding box center [784, 264] width 962 height 12
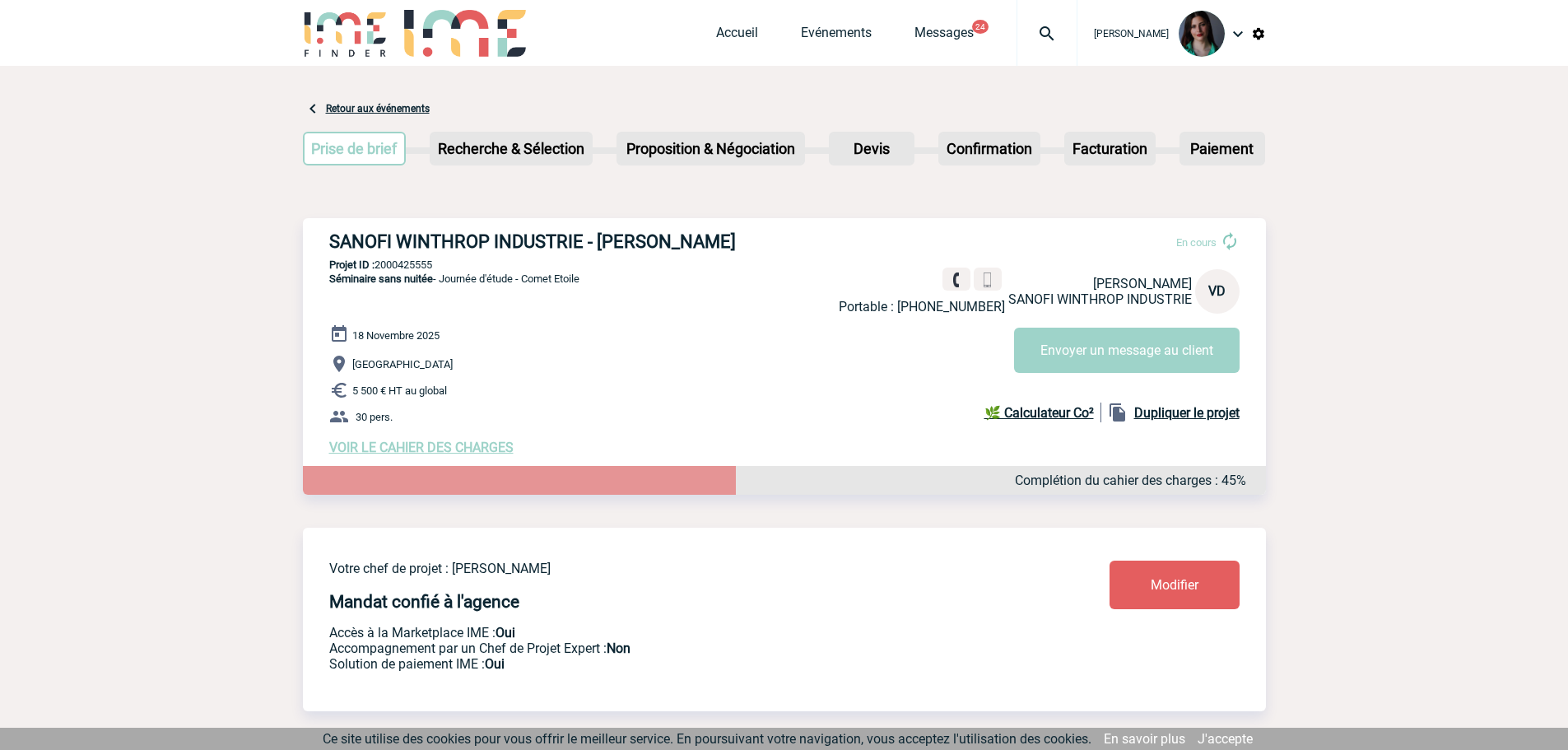
copy p "2000425555"
click at [449, 262] on div "SANOFI WINTHROP INDUSTRIE - Valérie DURAND En cours Portable : +33660414452 Val…" at bounding box center [784, 344] width 962 height 251
click at [443, 265] on p "Projet ID : 2000425555" at bounding box center [784, 264] width 962 height 12
drag, startPoint x: 445, startPoint y: 263, endPoint x: 380, endPoint y: 266, distance: 65.1
click at [380, 266] on p "Projet ID : 2000425555" at bounding box center [784, 264] width 962 height 12
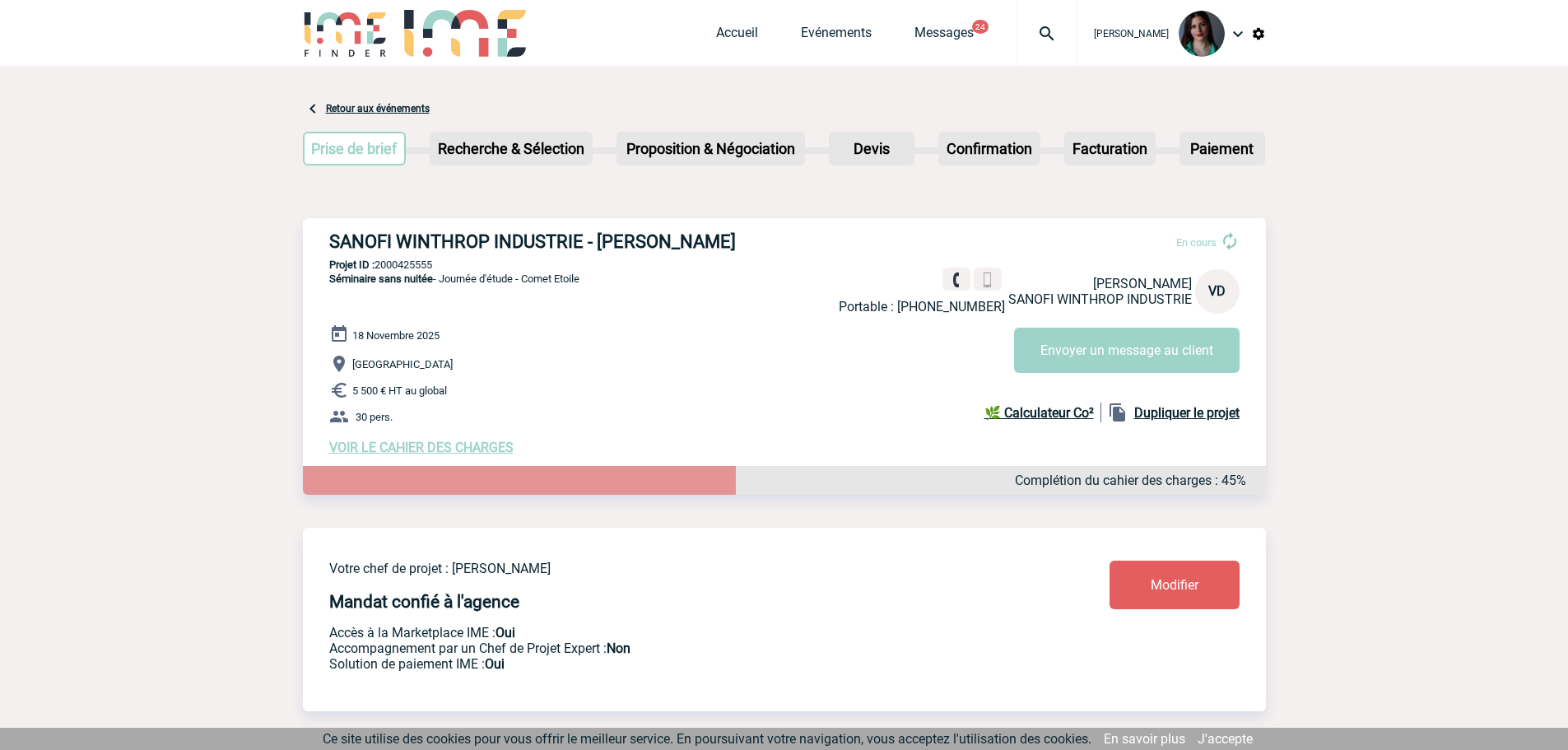
copy p "2000425555"
